Goal: Information Seeking & Learning: Learn about a topic

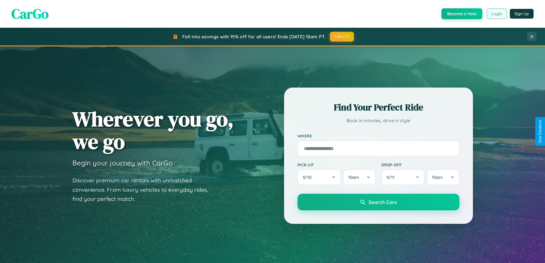
click at [496, 14] on button "Login" at bounding box center [497, 14] width 20 height 10
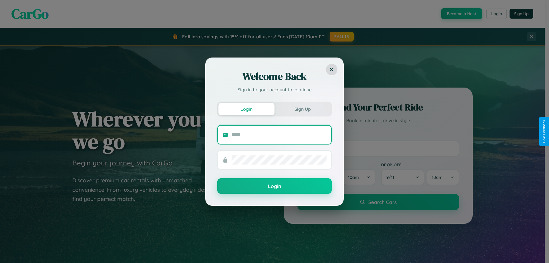
click at [279, 134] on input "text" at bounding box center [279, 134] width 95 height 9
type input "**********"
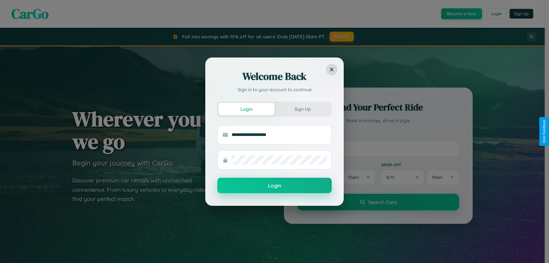
click at [275, 185] on button "Login" at bounding box center [274, 185] width 114 height 15
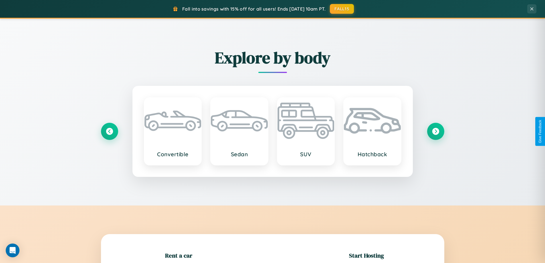
scroll to position [124, 0]
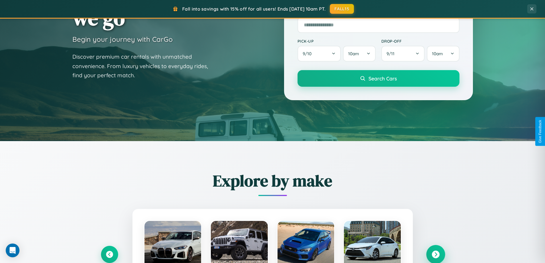
click at [435, 254] on icon at bounding box center [436, 255] width 8 height 8
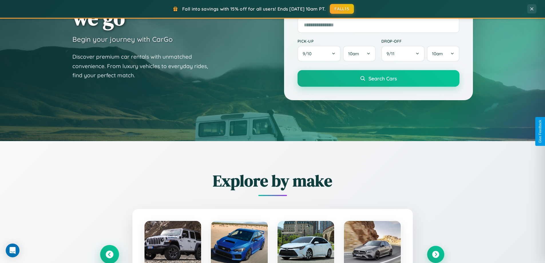
click at [109, 254] on icon at bounding box center [110, 255] width 8 height 8
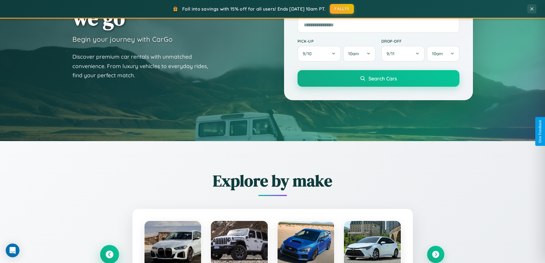
click at [109, 254] on icon at bounding box center [109, 254] width 9 height 9
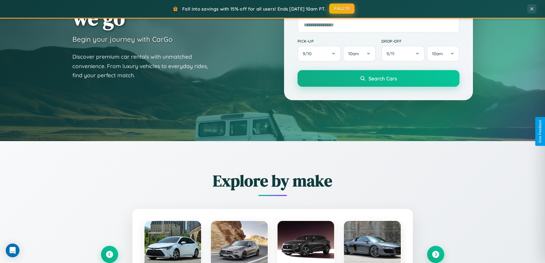
click at [342, 9] on button "FALL15" at bounding box center [341, 8] width 25 height 10
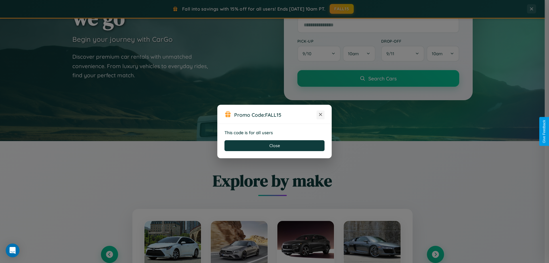
click at [321, 115] on icon at bounding box center [321, 115] width 6 height 6
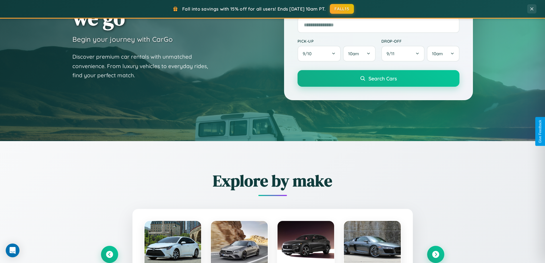
scroll to position [504, 0]
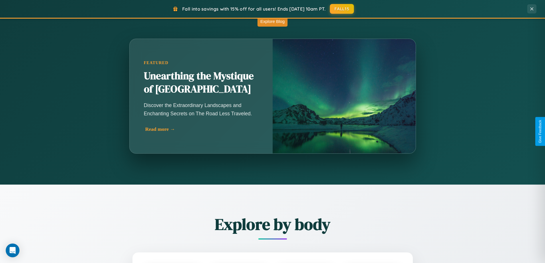
click at [201, 131] on div "Read more →" at bounding box center [202, 129] width 114 height 6
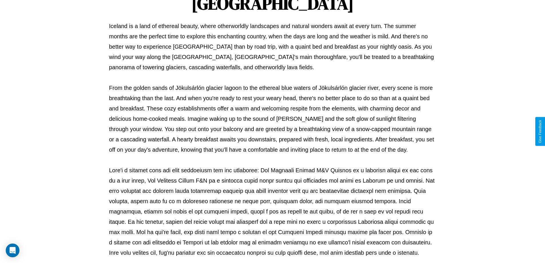
scroll to position [185, 0]
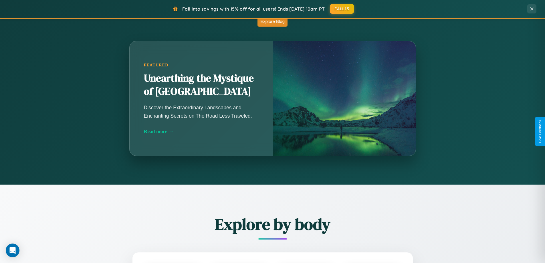
scroll to position [1101, 0]
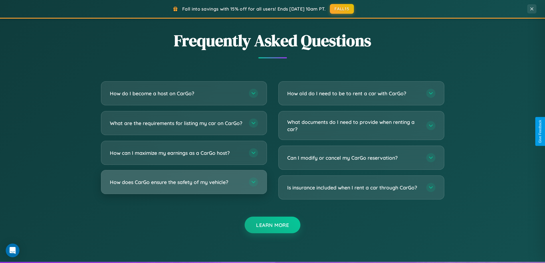
click at [184, 186] on h3 "How does CarGo ensure the safety of my vehicle?" at bounding box center [176, 182] width 133 height 7
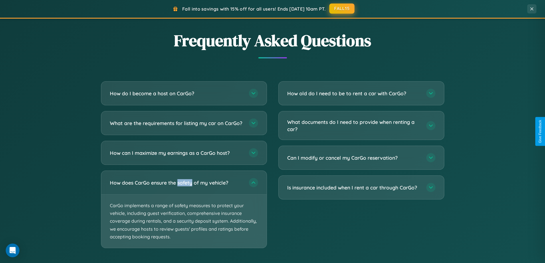
click at [342, 9] on button "FALL15" at bounding box center [341, 8] width 25 height 10
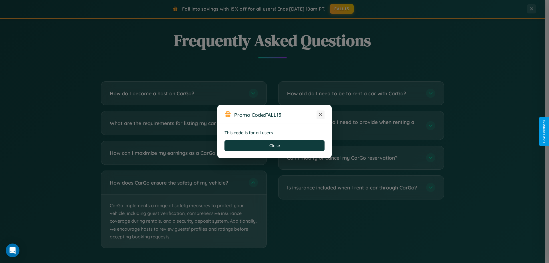
click at [321, 115] on icon at bounding box center [321, 115] width 6 height 6
